Goal: Navigation & Orientation: Find specific page/section

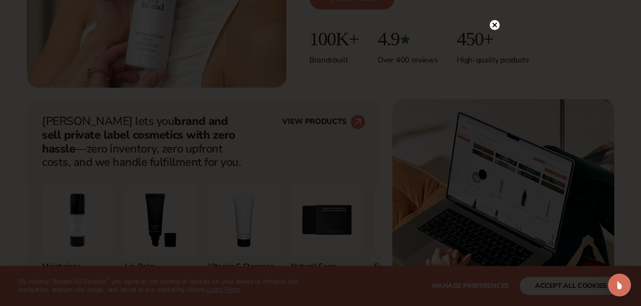
scroll to position [298, 0]
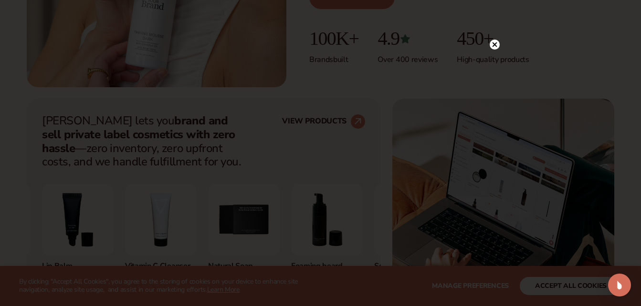
click at [492, 48] on circle at bounding box center [495, 45] width 10 height 10
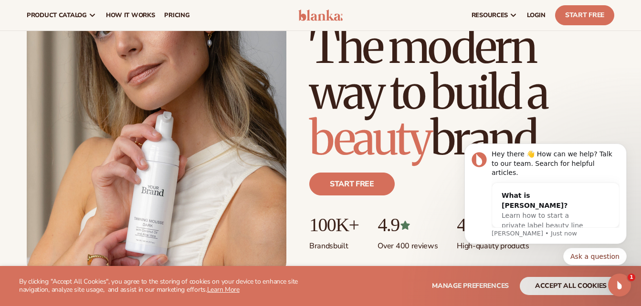
scroll to position [0, 0]
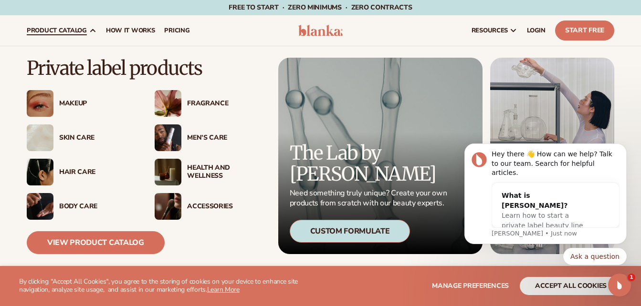
click at [89, 168] on div "Hair Care" at bounding box center [97, 172] width 76 height 8
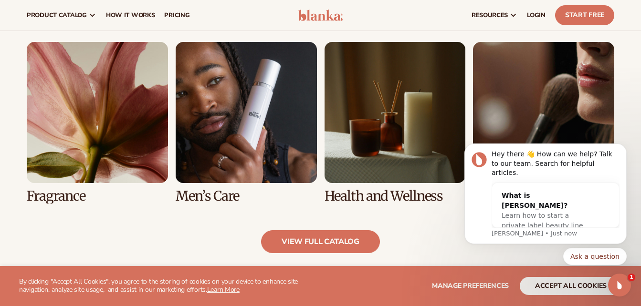
scroll to position [766, 0]
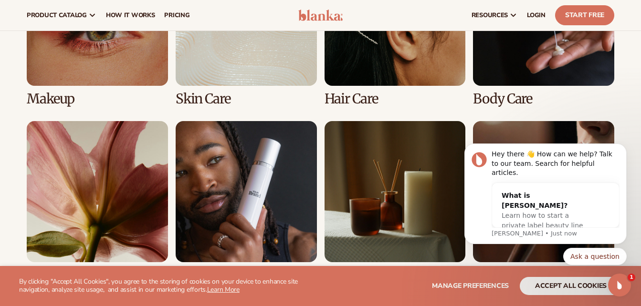
click at [382, 74] on link "3 / 8" at bounding box center [395, 26] width 141 height 162
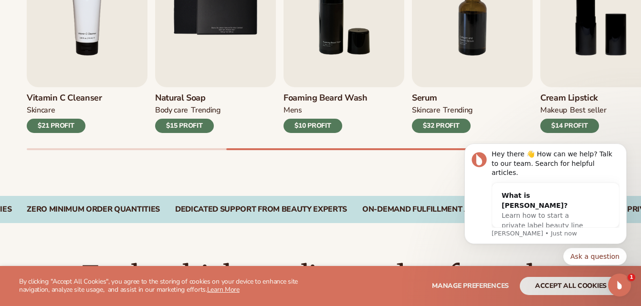
scroll to position [403, 0]
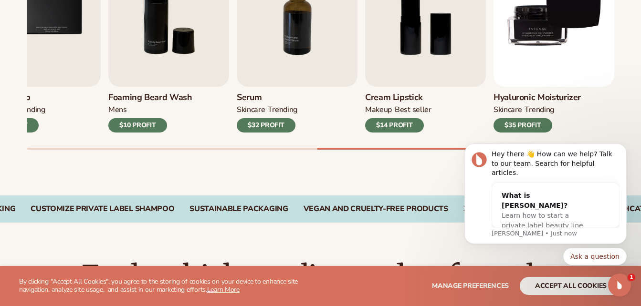
click at [190, 210] on div "SUSTAINABLE PACKAGING" at bounding box center [238, 209] width 98 height 9
click at [140, 212] on div "CUSTOMIZE PRIVATE LABEL SHAMPOO" at bounding box center [103, 209] width 144 height 9
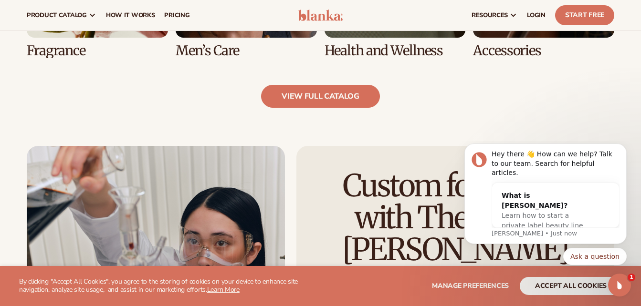
scroll to position [985, 0]
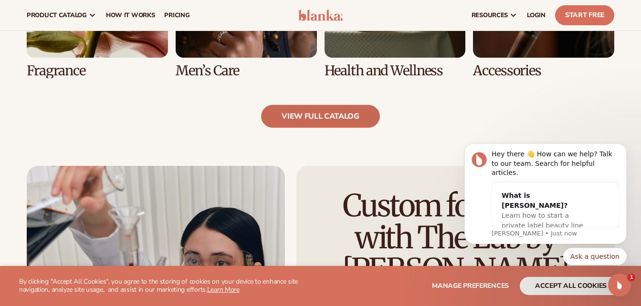
click at [291, 115] on link "view full catalog" at bounding box center [320, 116] width 119 height 23
